Goal: Transaction & Acquisition: Purchase product/service

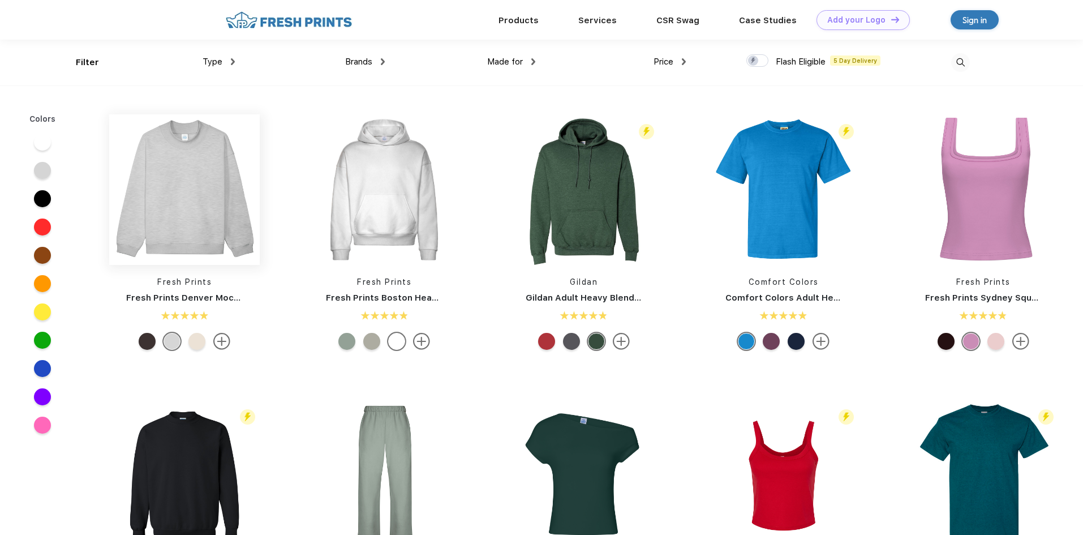
click at [211, 194] on img at bounding box center [184, 189] width 151 height 151
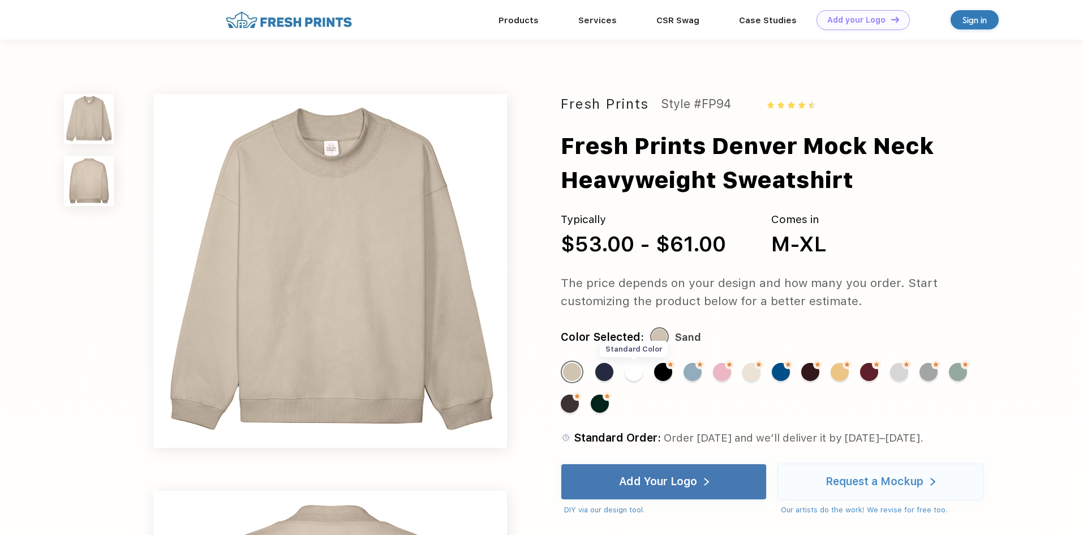
click at [627, 375] on div "Standard Color" at bounding box center [634, 372] width 18 height 18
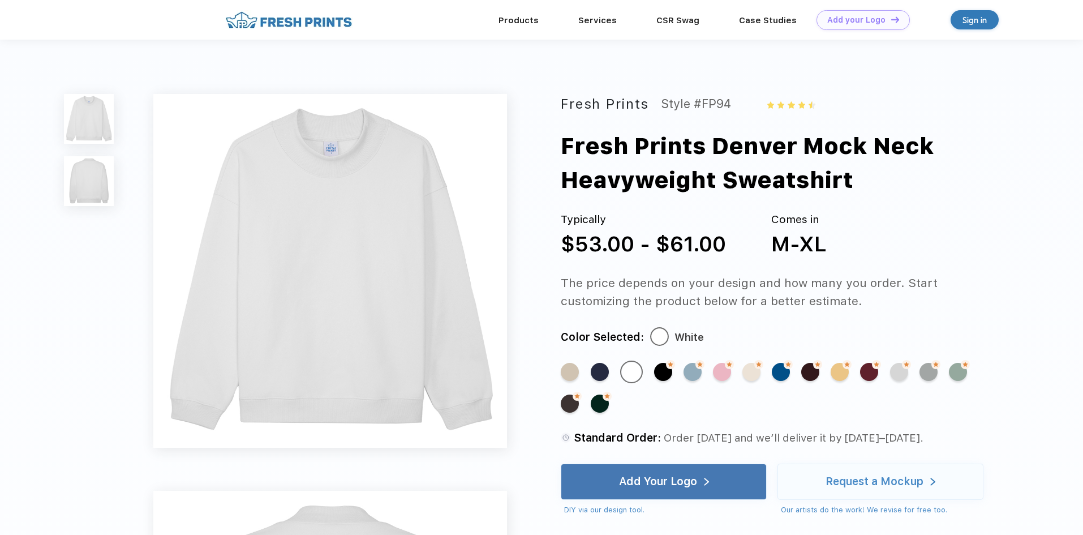
click at [83, 183] on img at bounding box center [89, 181] width 50 height 50
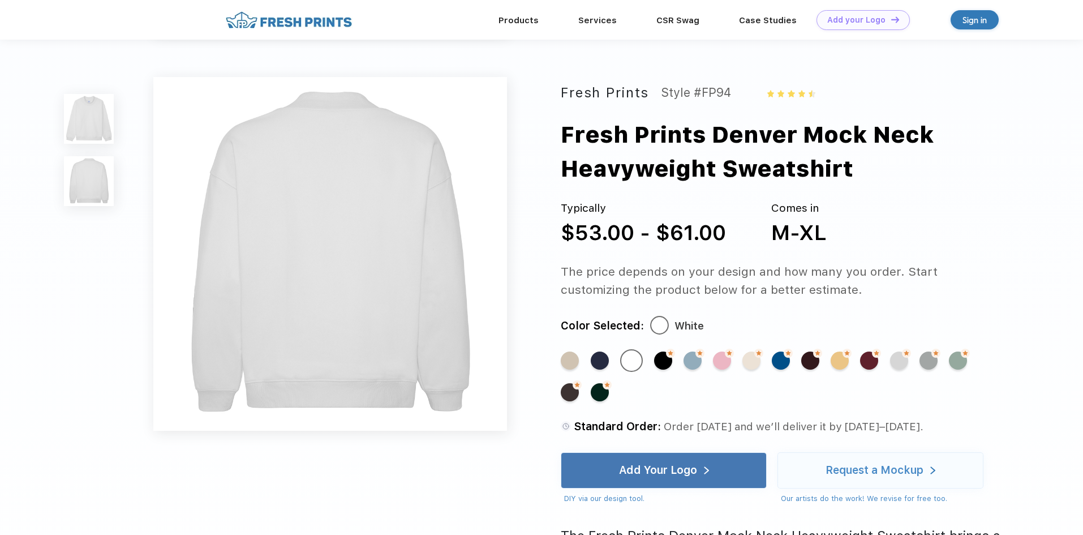
click at [78, 98] on img at bounding box center [89, 119] width 50 height 50
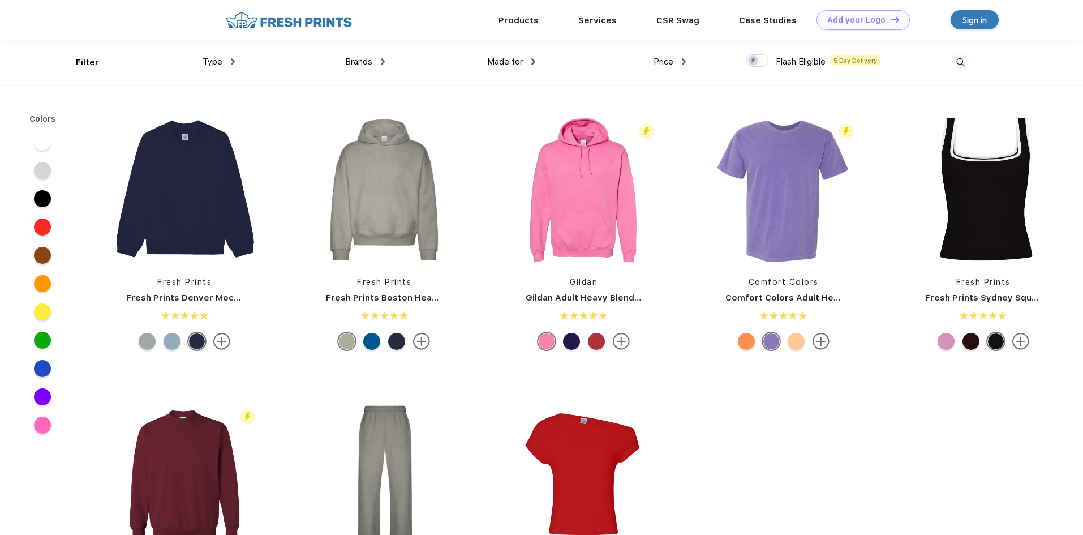
scroll to position [1, 0]
